Goal: Task Accomplishment & Management: Use online tool/utility

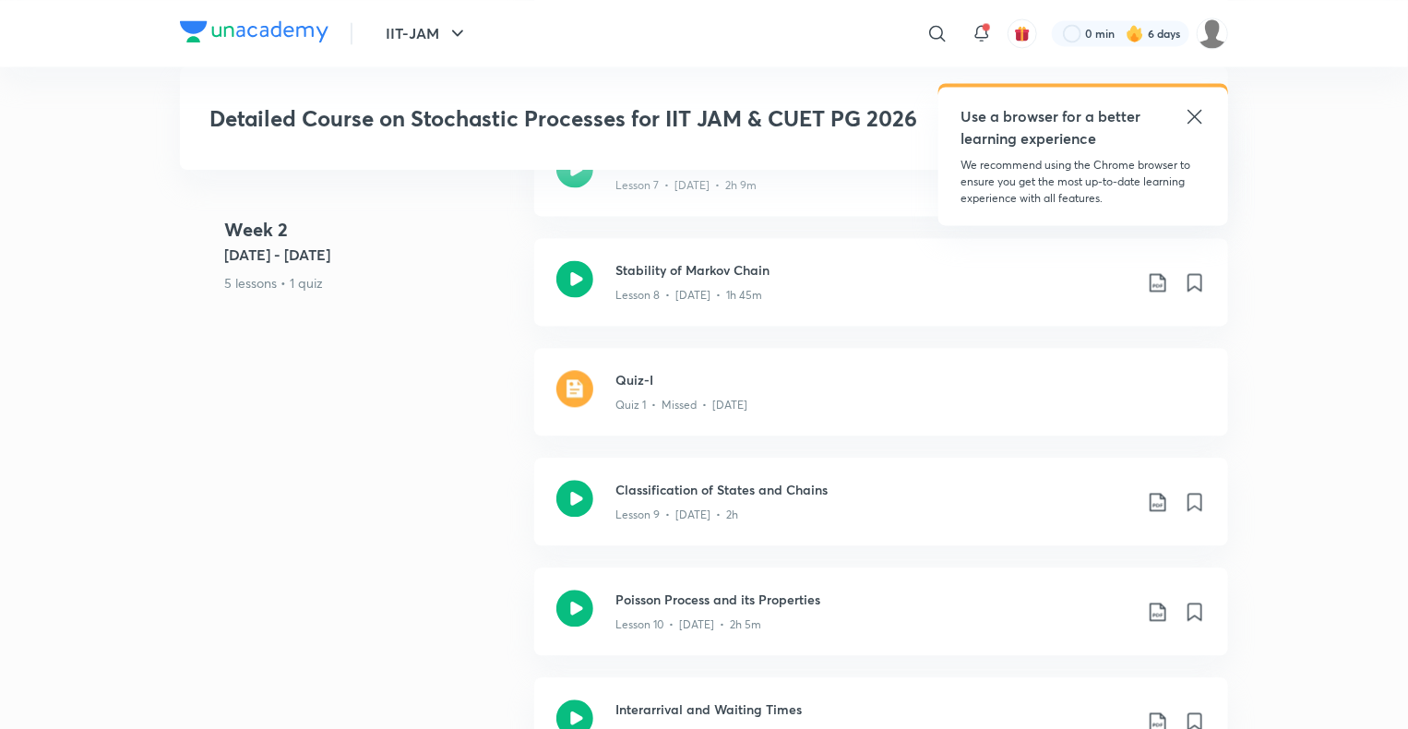
scroll to position [1815, 0]
click at [648, 386] on h3 "Quiz-I" at bounding box center [910, 378] width 590 height 19
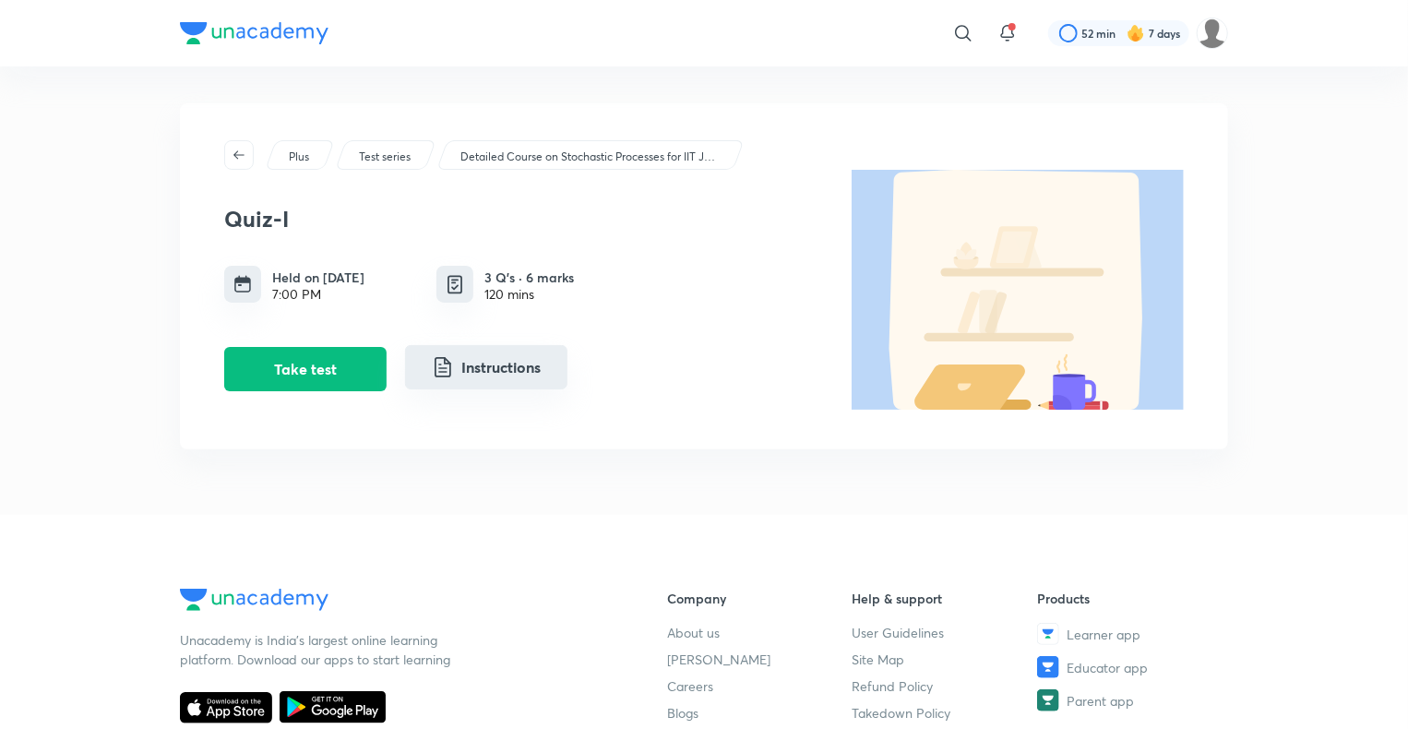
click at [486, 374] on button "Instructions" at bounding box center [486, 367] width 162 height 44
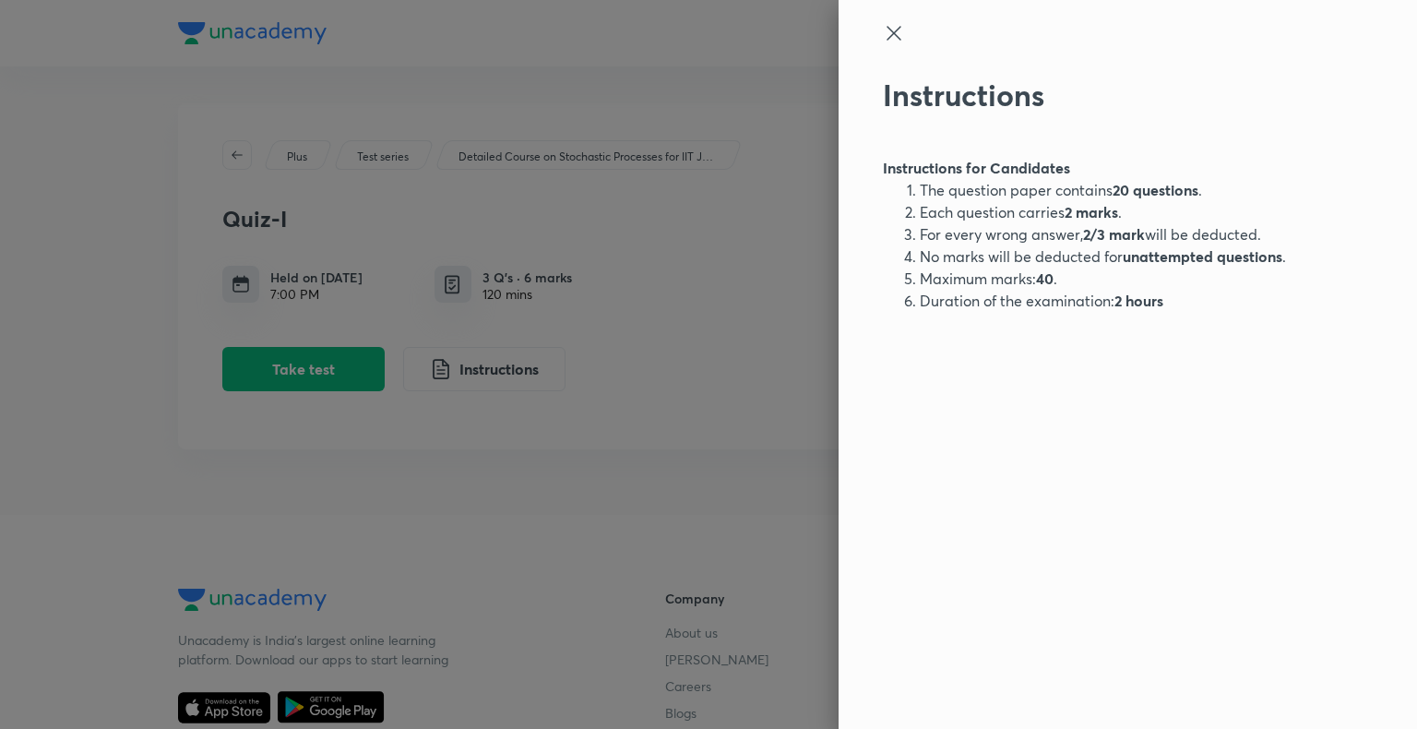
click at [780, 321] on div at bounding box center [708, 364] width 1417 height 729
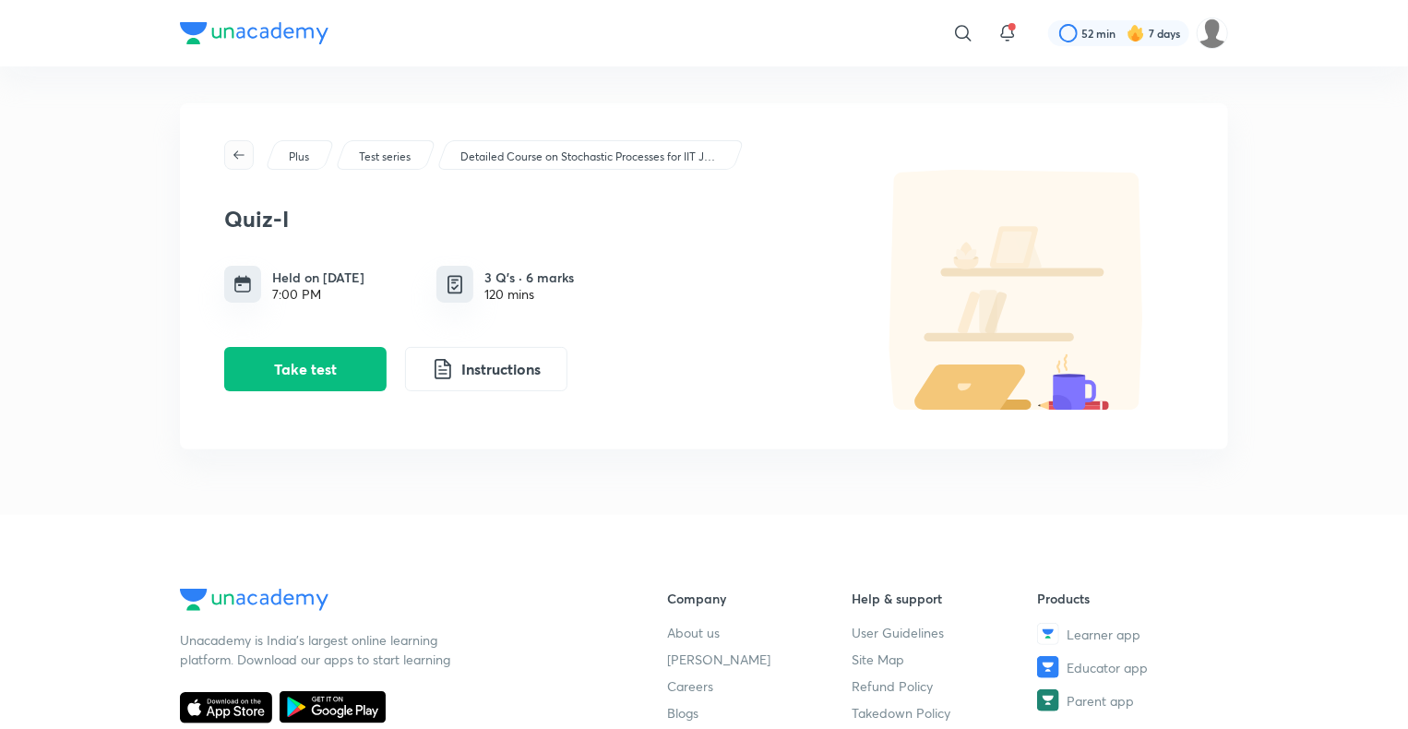
click at [234, 154] on icon "button" at bounding box center [238, 154] width 11 height 8
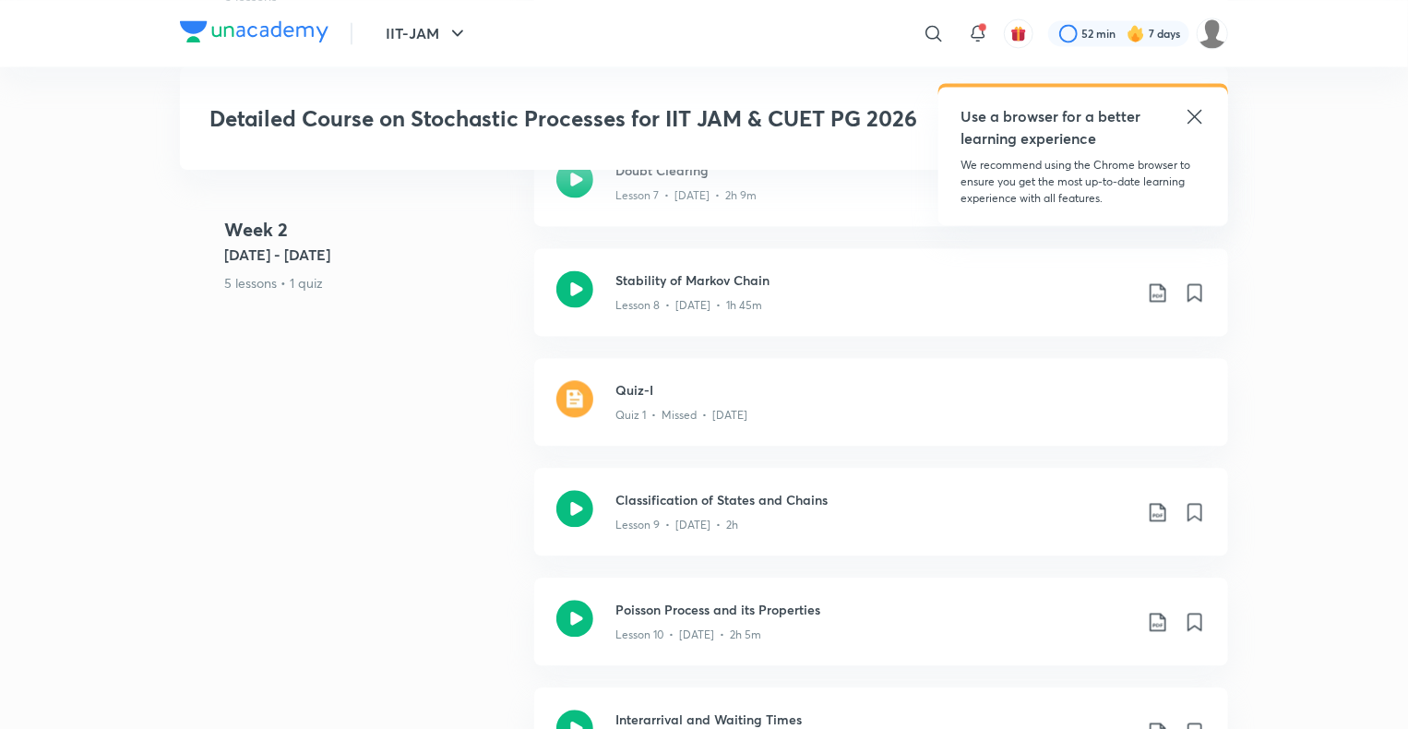
scroll to position [1806, 0]
